Goal: Transaction & Acquisition: Purchase product/service

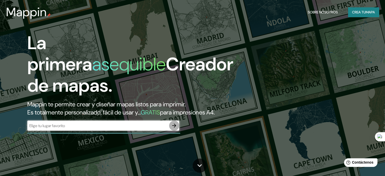
click at [174, 128] on icon "button" at bounding box center [174, 125] width 6 height 6
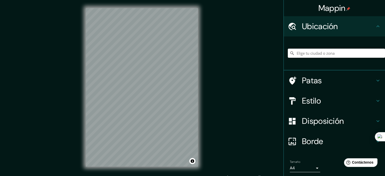
click at [326, 50] on input "Elige tu ciudad o zona" at bounding box center [336, 53] width 97 height 9
type input "[US_STATE][GEOGRAPHIC_DATA], [US_STATE], [GEOGRAPHIC_DATA]"
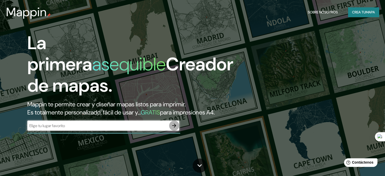
click at [178, 131] on button "button" at bounding box center [174, 125] width 10 height 10
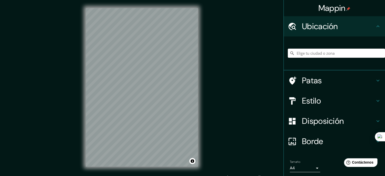
click at [296, 55] on input "Elige tu ciudad o zona" at bounding box center [336, 53] width 97 height 9
click at [362, 55] on input "[US_STATE][GEOGRAPHIC_DATA], [US_STATE], [GEOGRAPHIC_DATA]" at bounding box center [336, 53] width 97 height 9
click at [363, 54] on input "[US_STATE][GEOGRAPHIC_DATA], [US_STATE], [GEOGRAPHIC_DATA]" at bounding box center [336, 53] width 97 height 9
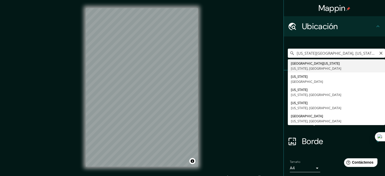
drag, startPoint x: 364, startPoint y: 55, endPoint x: 371, endPoint y: 41, distance: 15.4
click at [371, 41] on div "[US_STATE][GEOGRAPHIC_DATA], [US_STATE], [GEOGRAPHIC_DATA] [GEOGRAPHIC_DATA][US…" at bounding box center [336, 52] width 97 height 25
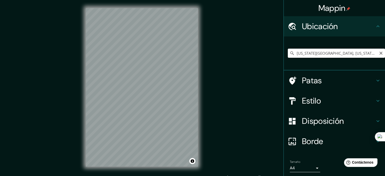
click at [361, 54] on input "[US_STATE][GEOGRAPHIC_DATA], [US_STATE], [GEOGRAPHIC_DATA]" at bounding box center [336, 53] width 97 height 9
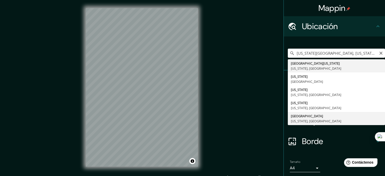
type input "[GEOGRAPHIC_DATA], [US_STATE], [GEOGRAPHIC_DATA]"
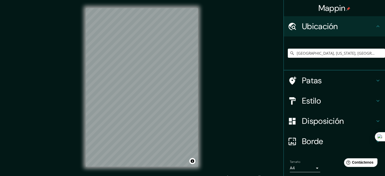
click at [334, 104] on h4 "Estilo" at bounding box center [338, 101] width 73 height 10
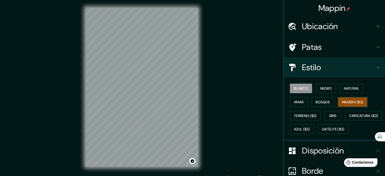
click at [348, 103] on font "Madera ($2)" at bounding box center [352, 102] width 21 height 5
click at [235, 48] on div "Mappin Ubicación [GEOGRAPHIC_DATA], [US_STATE], [GEOGRAPHIC_DATA] Patas Estilo …" at bounding box center [192, 91] width 385 height 183
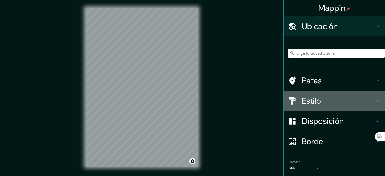
click at [337, 101] on h4 "Estilo" at bounding box center [338, 101] width 73 height 10
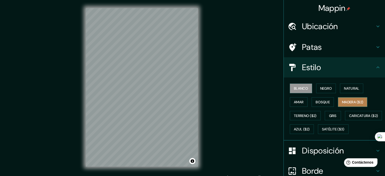
click at [342, 101] on font "Madera ($2)" at bounding box center [352, 102] width 21 height 5
click at [312, 21] on font "Ubicación" at bounding box center [320, 26] width 36 height 11
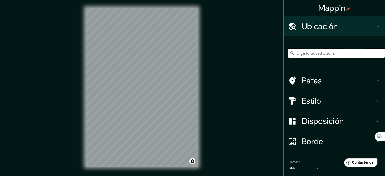
click at [318, 53] on input "Elige tu ciudad o zona" at bounding box center [336, 53] width 97 height 9
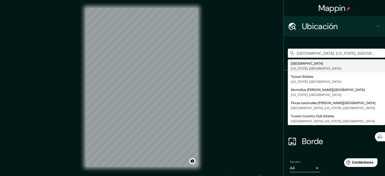
type input "[GEOGRAPHIC_DATA], [US_STATE], [GEOGRAPHIC_DATA]"
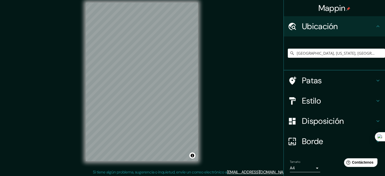
scroll to position [6, 0]
